Goal: Transaction & Acquisition: Purchase product/service

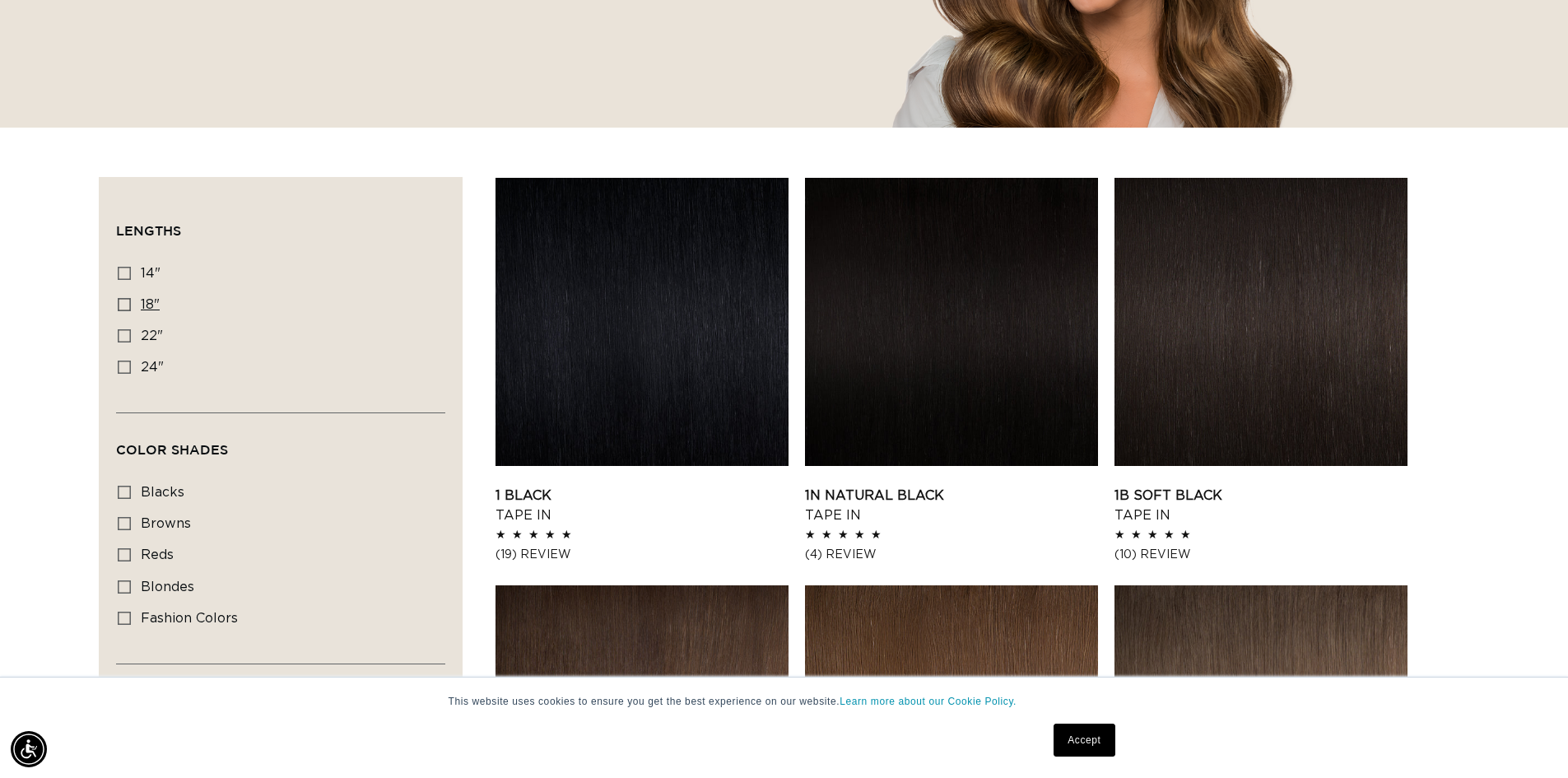
click at [136, 310] on label "18" 18" (49 products)" at bounding box center [276, 305] width 316 height 31
click at [131, 310] on input "18" 18" (49 products)" at bounding box center [125, 305] width 13 height 13
checkbox input "true"
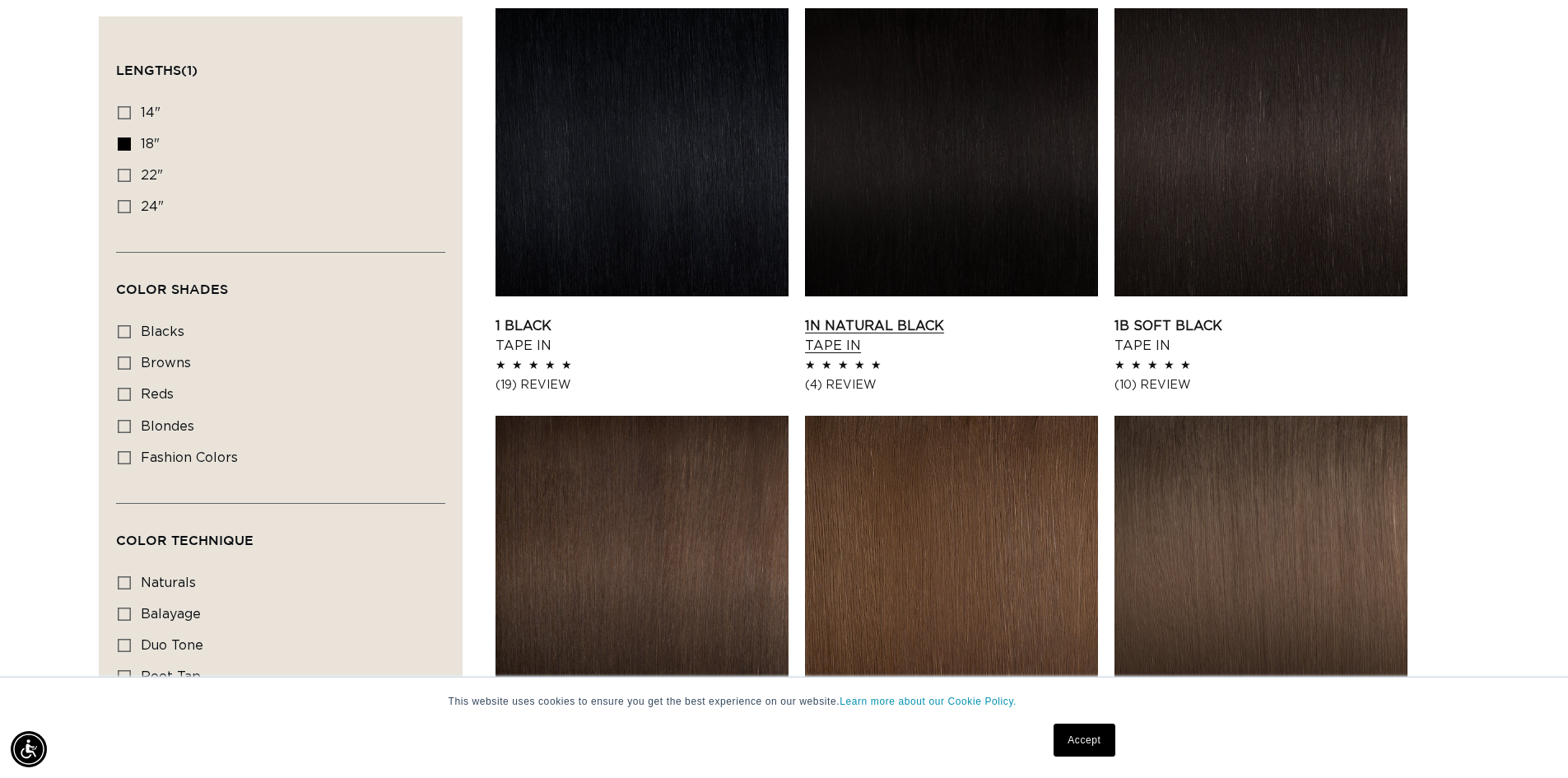
scroll to position [577, 0]
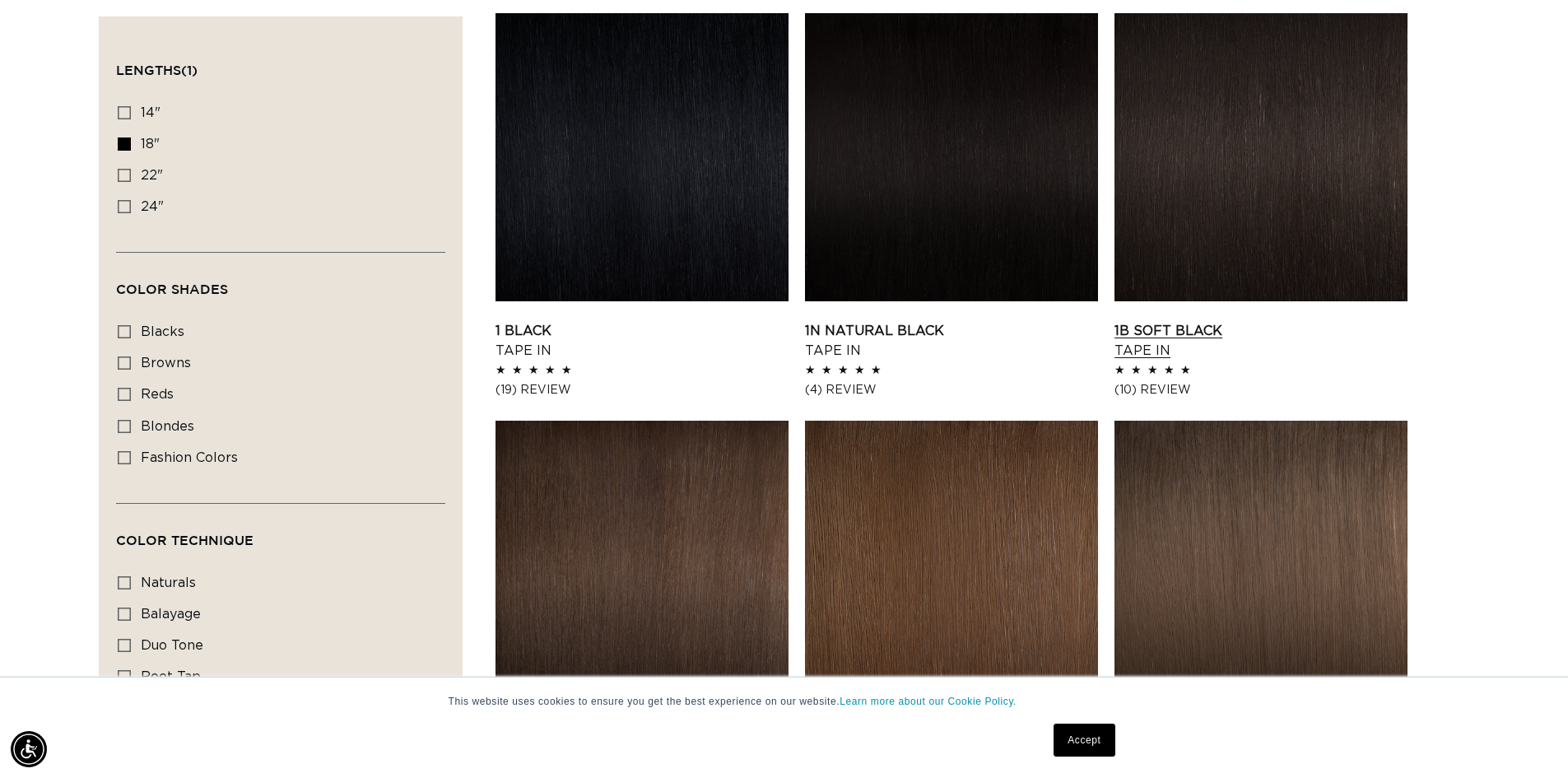
click at [1181, 321] on link "1B Soft Black Tape In" at bounding box center [1262, 341] width 293 height 40
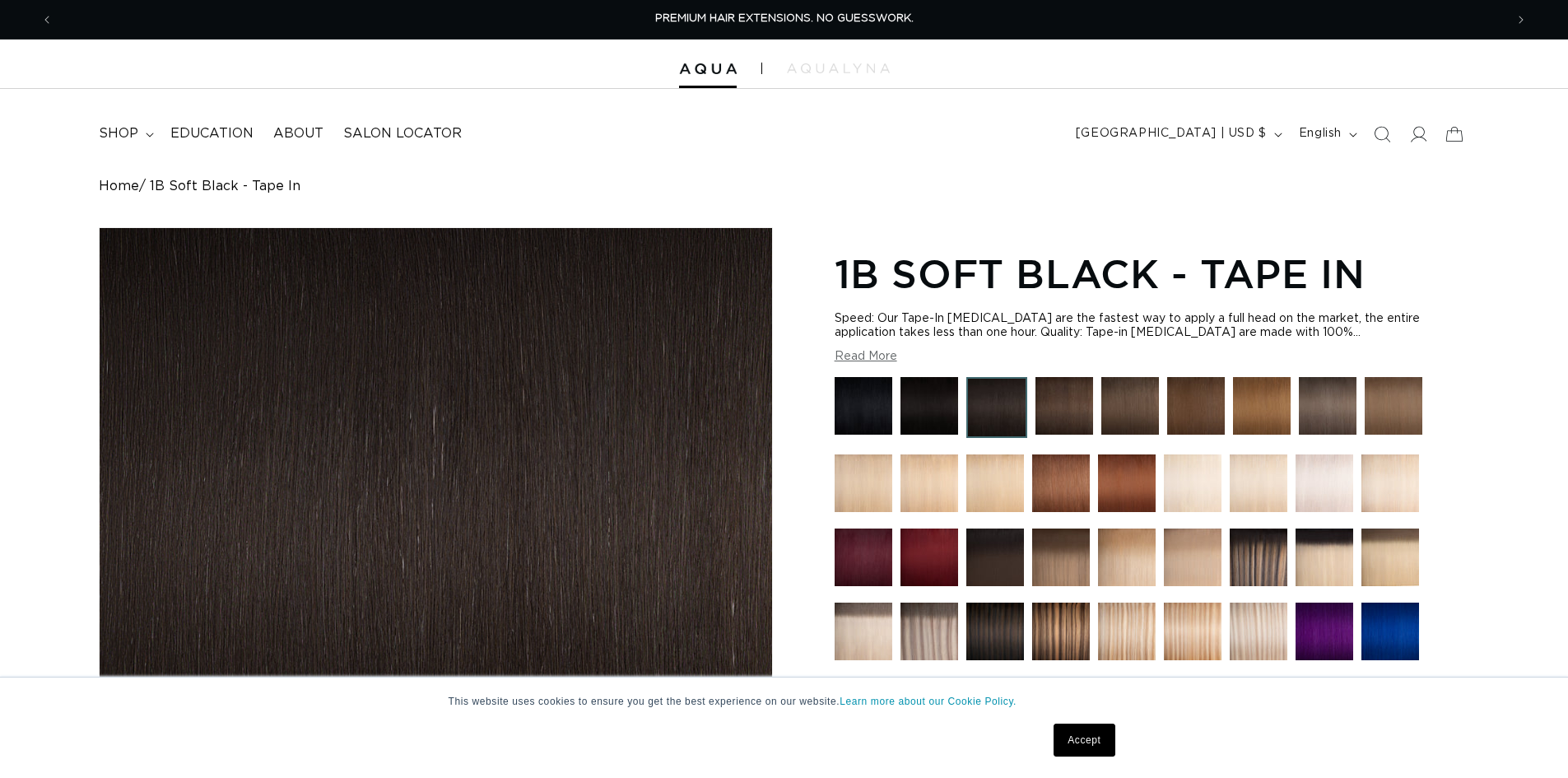
click at [1054, 395] on img at bounding box center [1064, 406] width 57 height 57
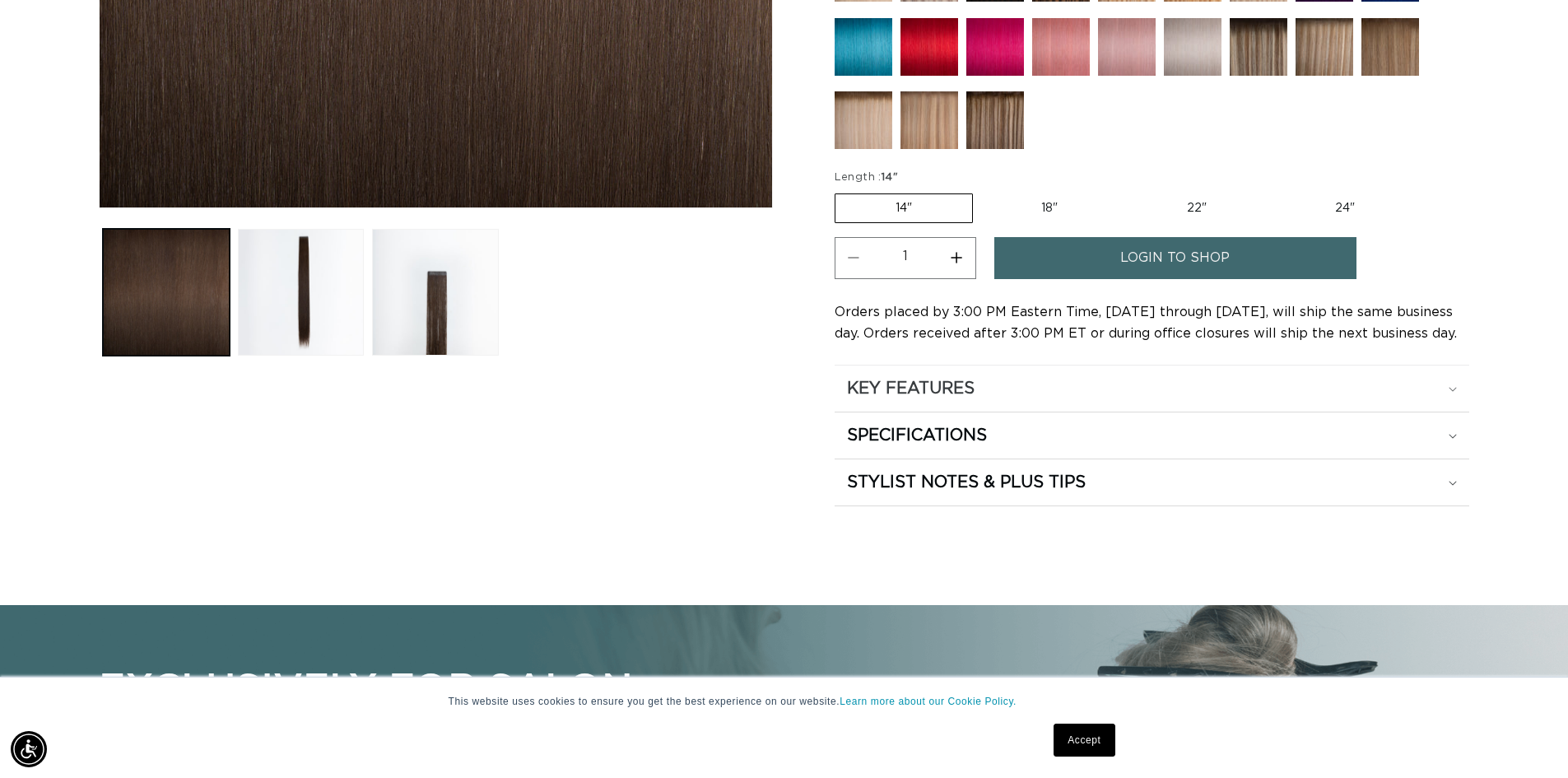
scroll to position [0, 1452]
click at [985, 471] on summary "STYLIST NOTES & PLUS TIPS" at bounding box center [1152, 483] width 635 height 46
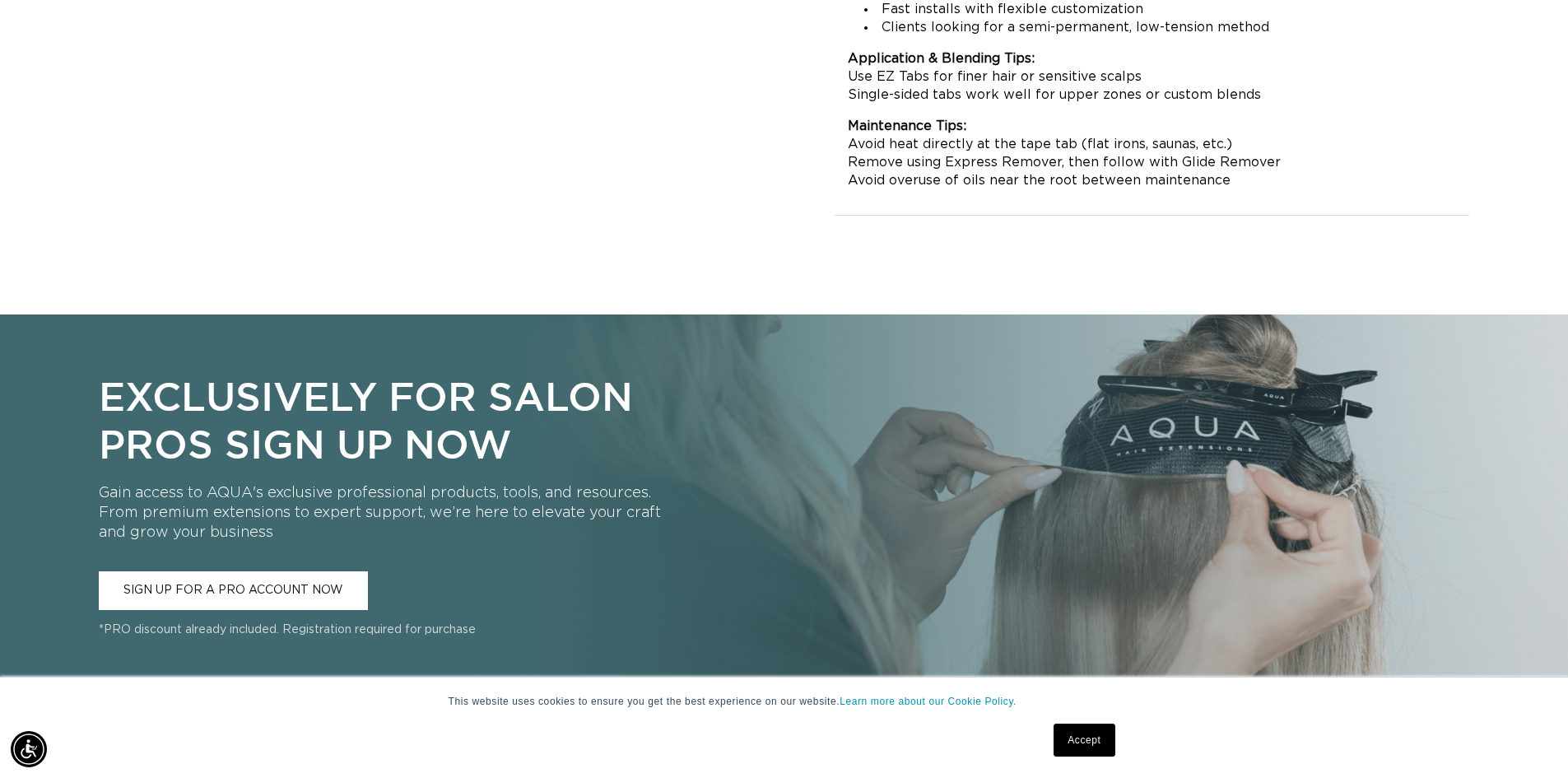
scroll to position [0, 2903]
